Goal: Transaction & Acquisition: Purchase product/service

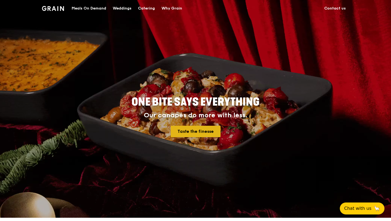
click at [214, 132] on link "Taste the finesse" at bounding box center [196, 131] width 50 height 11
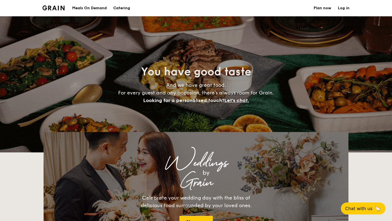
select select
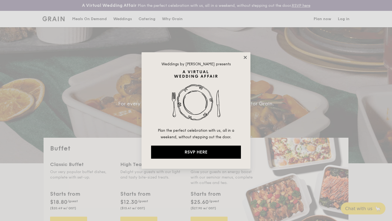
click at [243, 58] on icon at bounding box center [245, 57] width 5 height 5
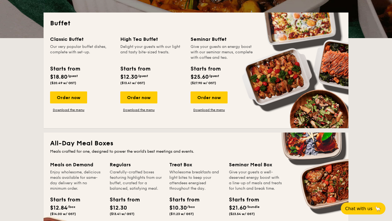
scroll to position [125, 0]
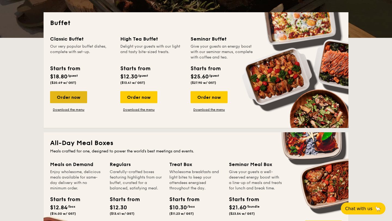
click at [80, 98] on div "Order now" at bounding box center [68, 97] width 37 height 12
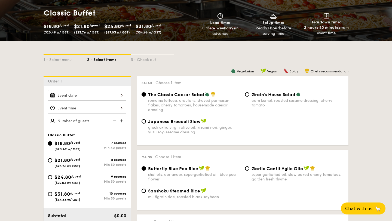
scroll to position [89, 0]
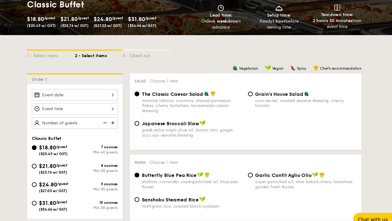
click at [77, 98] on div at bounding box center [87, 95] width 78 height 11
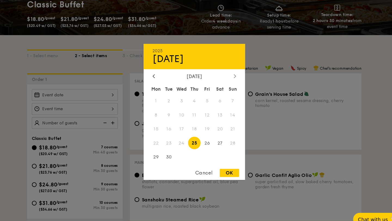
click at [235, 78] on div at bounding box center [232, 78] width 5 height 5
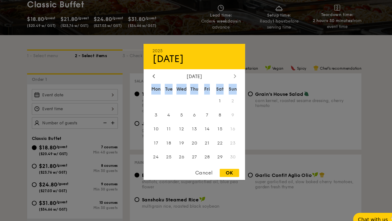
click at [235, 78] on div at bounding box center [232, 78] width 5 height 5
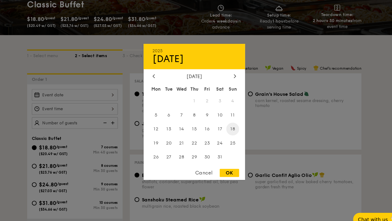
click at [232, 125] on span "18" at bounding box center [231, 126] width 12 height 12
click at [226, 165] on div "OK" at bounding box center [228, 165] width 18 height 7
type input "[DATE]"
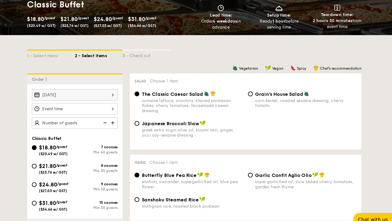
click at [122, 110] on div at bounding box center [87, 108] width 78 height 11
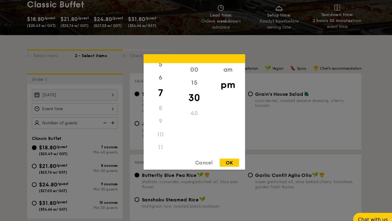
scroll to position [64, 0]
click at [168, 142] on div "11" at bounding box center [165, 143] width 31 height 12
click at [165, 143] on div "11" at bounding box center [165, 143] width 31 height 12
click at [225, 71] on div "am" at bounding box center [226, 74] width 31 height 16
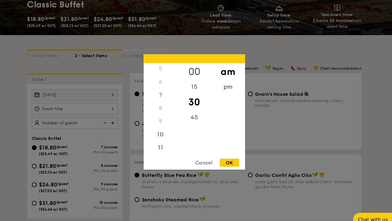
click at [196, 75] on div "00" at bounding box center [195, 74] width 31 height 16
click at [163, 142] on div "11" at bounding box center [165, 141] width 31 height 16
click at [227, 157] on div "OK" at bounding box center [228, 156] width 18 height 7
type input "11:00AM"
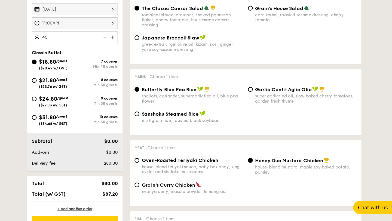
scroll to position [159, 0]
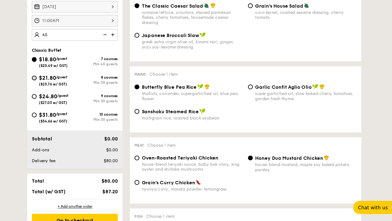
type input "45"
click at [50, 90] on input "$21.80 /guest ($23.76 w/ GST) 8 courses Min 30 guests" at bounding box center [50, 90] width 4 height 4
radio input "true"
type input "45 guests"
radio input "true"
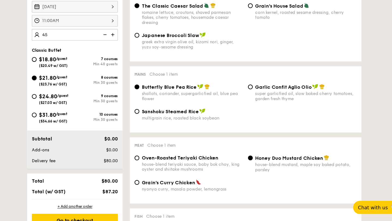
radio input "true"
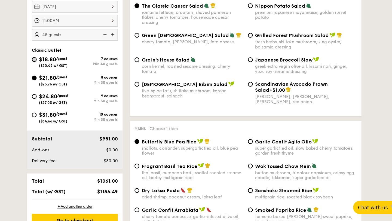
click at [49, 73] on input "$18.80 /guest ($20.49 w/ GST) 7 courses Min 40 guests" at bounding box center [50, 73] width 4 height 4
radio input "true"
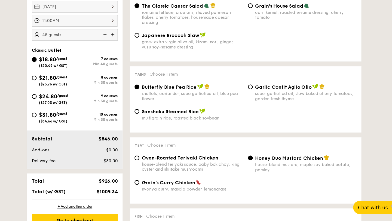
radio input "true"
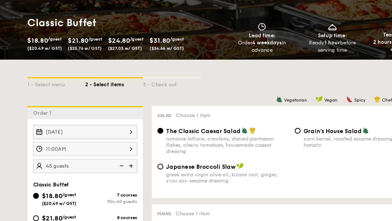
scroll to position [32, 0]
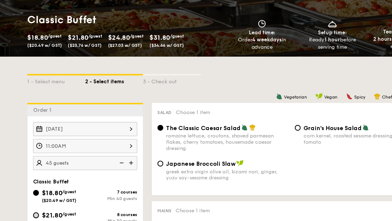
click at [48, 217] on input "$21.80 /guest ($23.76 w/ GST) 8 courses Min 30 guests" at bounding box center [50, 216] width 4 height 4
radio input "true"
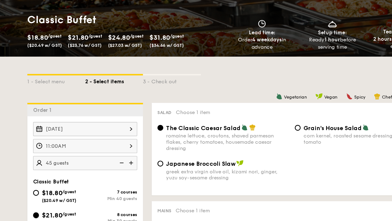
radio input "true"
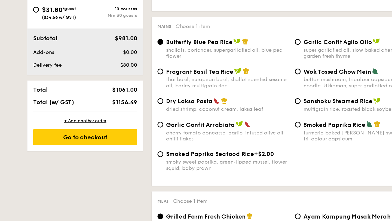
scroll to position [275, 0]
